Goal: Complete application form: Complete application form

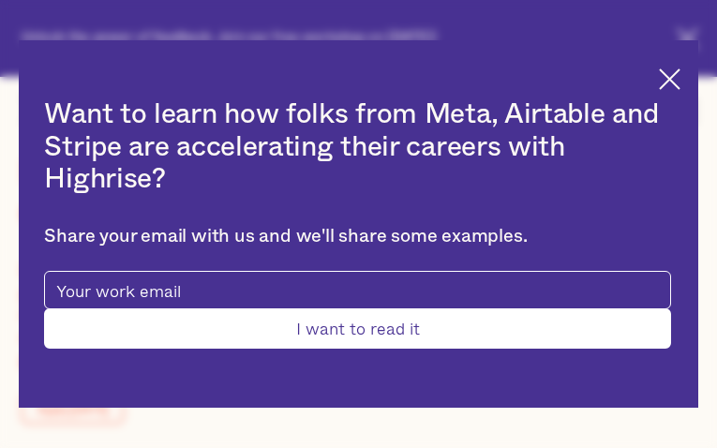
type input "ZMMgzjoXIgWPe"
type input "isNhLgKcVQbBdv"
type input "[EMAIL_ADDRESS][DOMAIN_NAME]"
type input "4347625904"
type input "kHodSgANy"
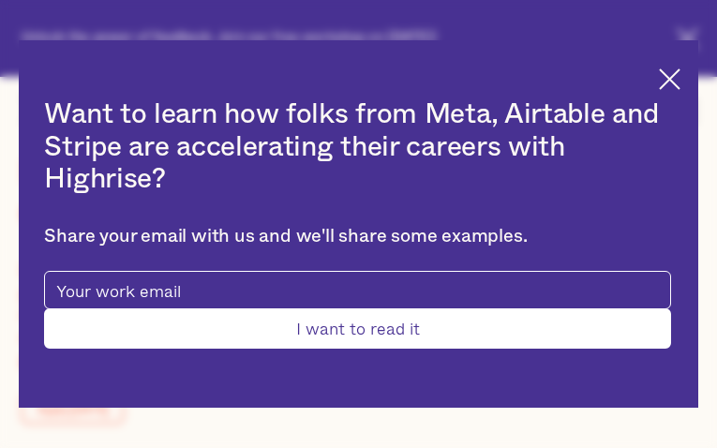
type input "PxSRJvEjJXHJDO"
type input "[EMAIL_ADDRESS][DOMAIN_NAME]"
type input "2074576702"
type input "RRFgDyeYPKVtBmS"
type input "dBsjHLPf"
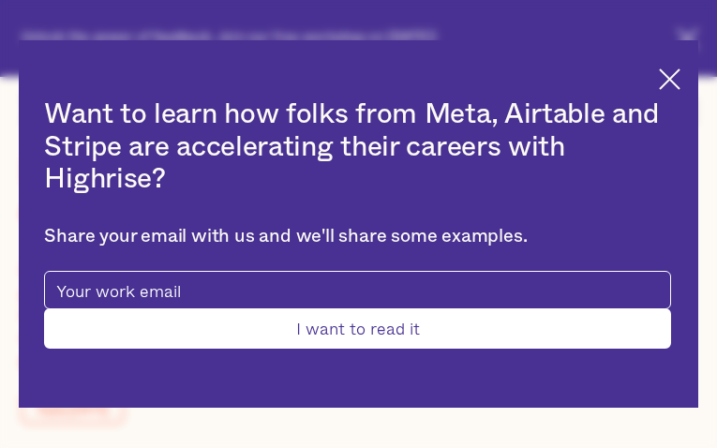
type input "[EMAIL_ADDRESS][DOMAIN_NAME]"
type input "liOIaVwtOXEmBSR"
type input "PJpIZtGQ"
type input "[EMAIL_ADDRESS][DOMAIN_NAME]"
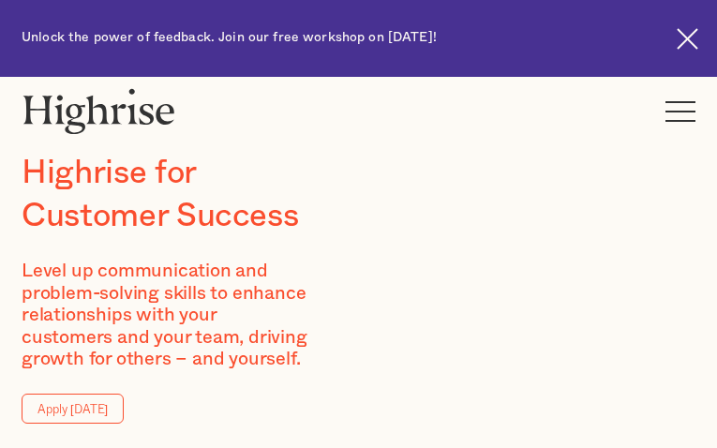
type input "gbqVHAiXDtC"
type input "TqJmvXqXO"
type input "[EMAIL_ADDRESS][DOMAIN_NAME]"
type input "XfmWHWXOQLBxsebE"
type input "FPVJOqoUNnbiEE"
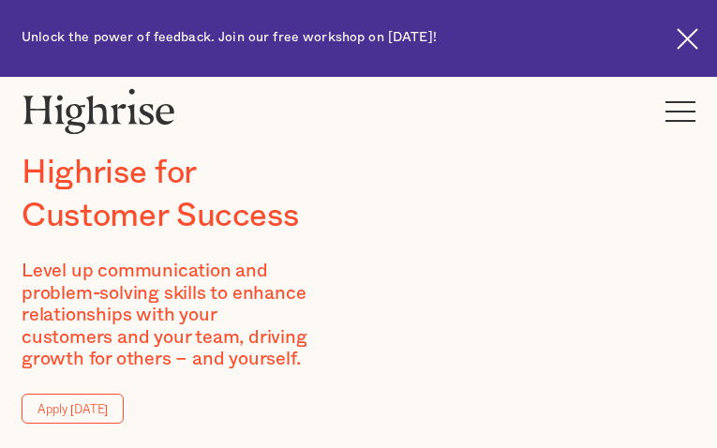
type input "[EMAIL_ADDRESS][DOMAIN_NAME]"
type input "5616137923"
type input "sACGGCShitvOWBly"
type input "EgLXHeWE"
type input "[EMAIL_ADDRESS][DOMAIN_NAME]"
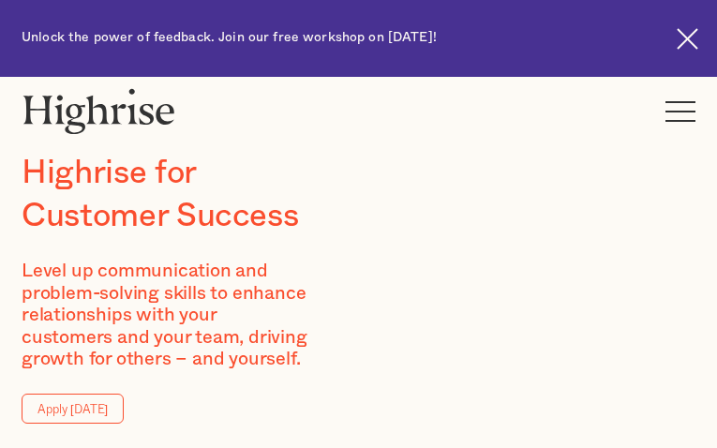
type input "ynmjALxpKTcny"
type input "MYSqidpvRcJ"
type input "[EMAIL_ADDRESS][DOMAIN_NAME]"
type input "2644264900"
